Goal: Transaction & Acquisition: Download file/media

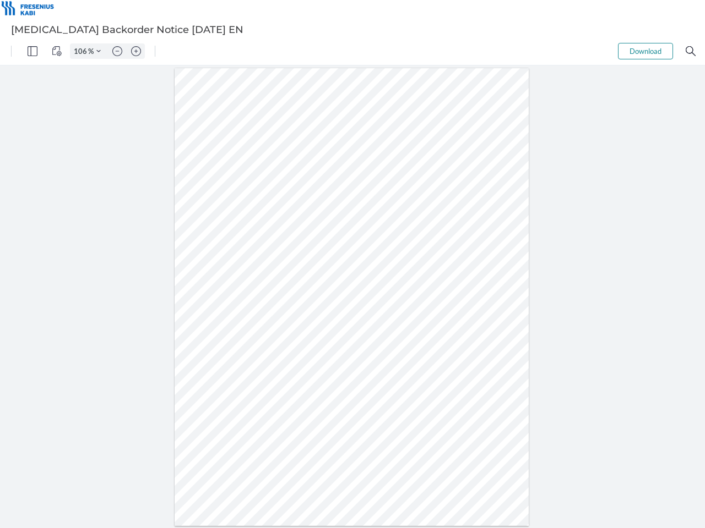
click at [32, 51] on img "Panel" at bounding box center [33, 51] width 10 height 10
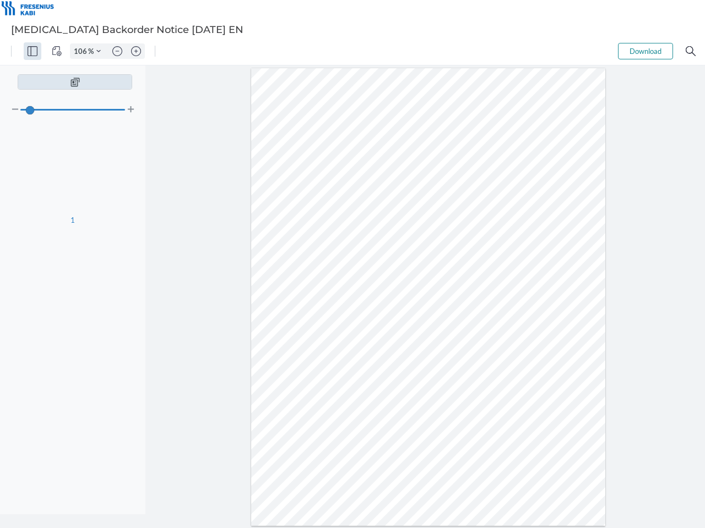
click at [57, 51] on img "View Controls" at bounding box center [57, 51] width 10 height 10
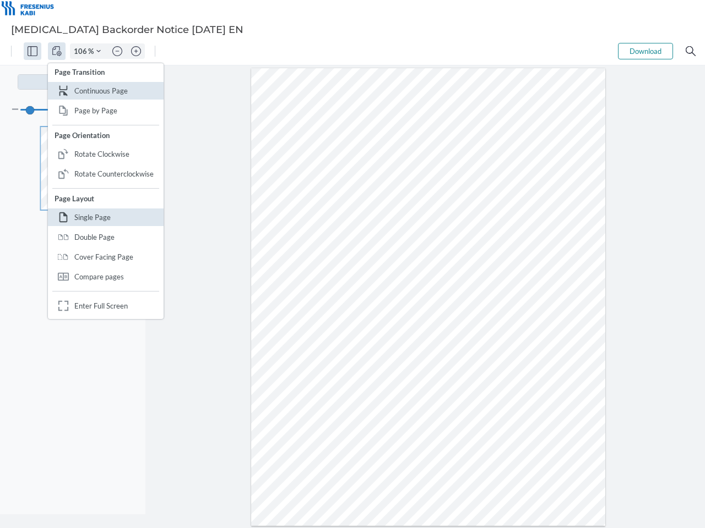
click at [82, 51] on input "106" at bounding box center [79, 51] width 18 height 10
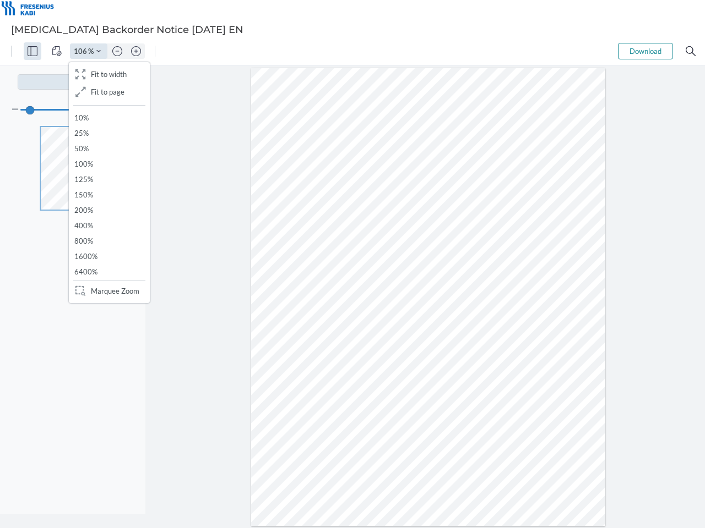
click at [99, 51] on img "Zoom Controls" at bounding box center [98, 51] width 4 height 4
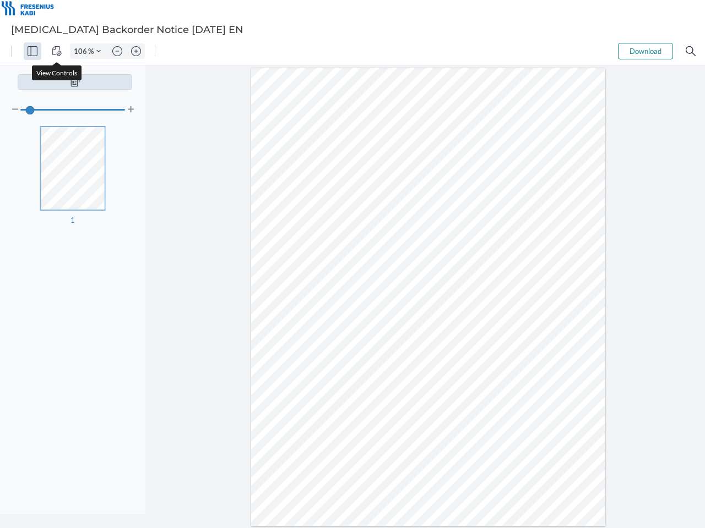
click at [117, 51] on img "Zoom out" at bounding box center [117, 51] width 10 height 10
click at [136, 51] on img "Zoom in" at bounding box center [136, 51] width 10 height 10
type input "106"
click at [645, 51] on button "Download" at bounding box center [645, 51] width 55 height 17
click at [690, 51] on img "Search" at bounding box center [690, 51] width 10 height 10
